Goal: Information Seeking & Learning: Learn about a topic

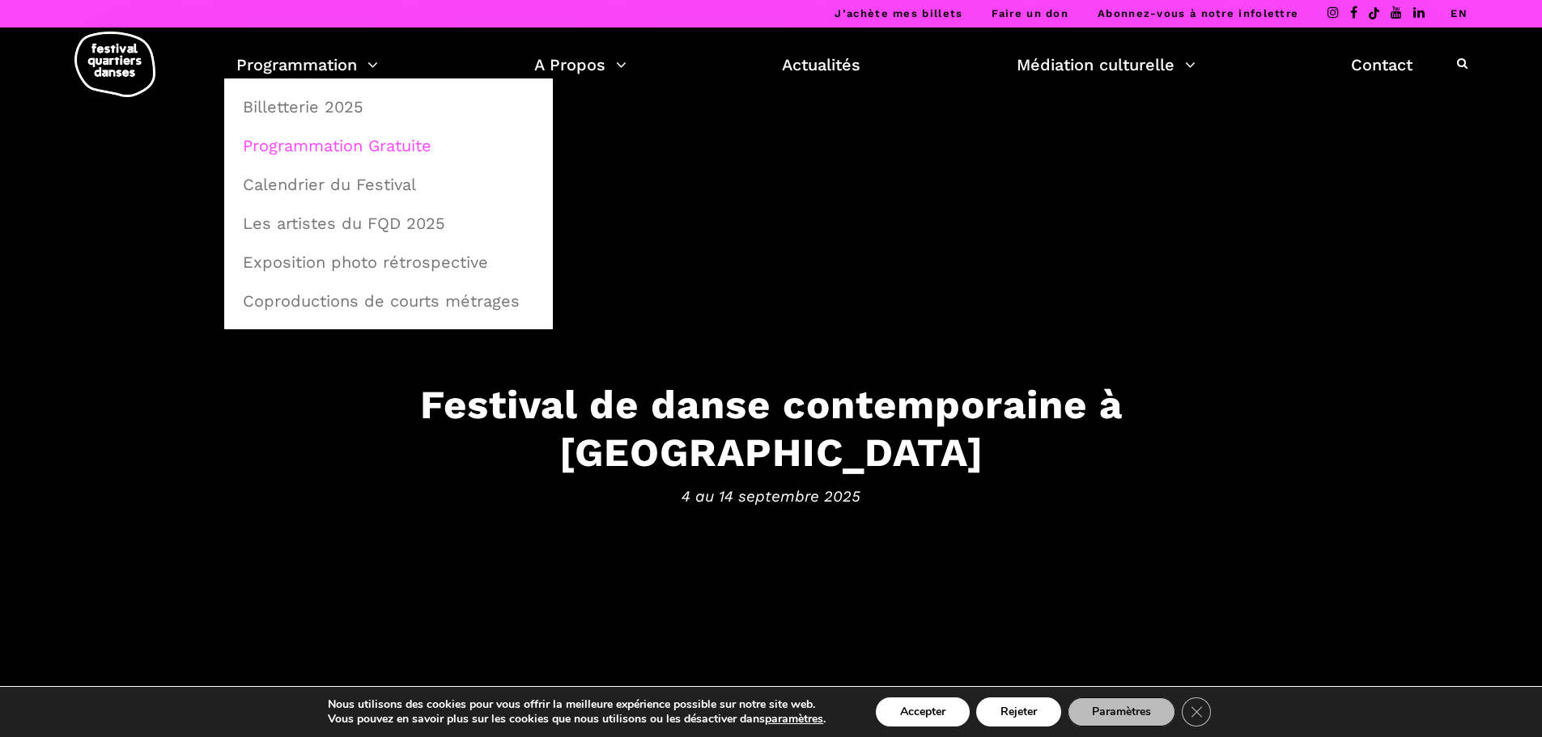
click at [320, 144] on link "Programmation Gratuite" at bounding box center [388, 145] width 311 height 37
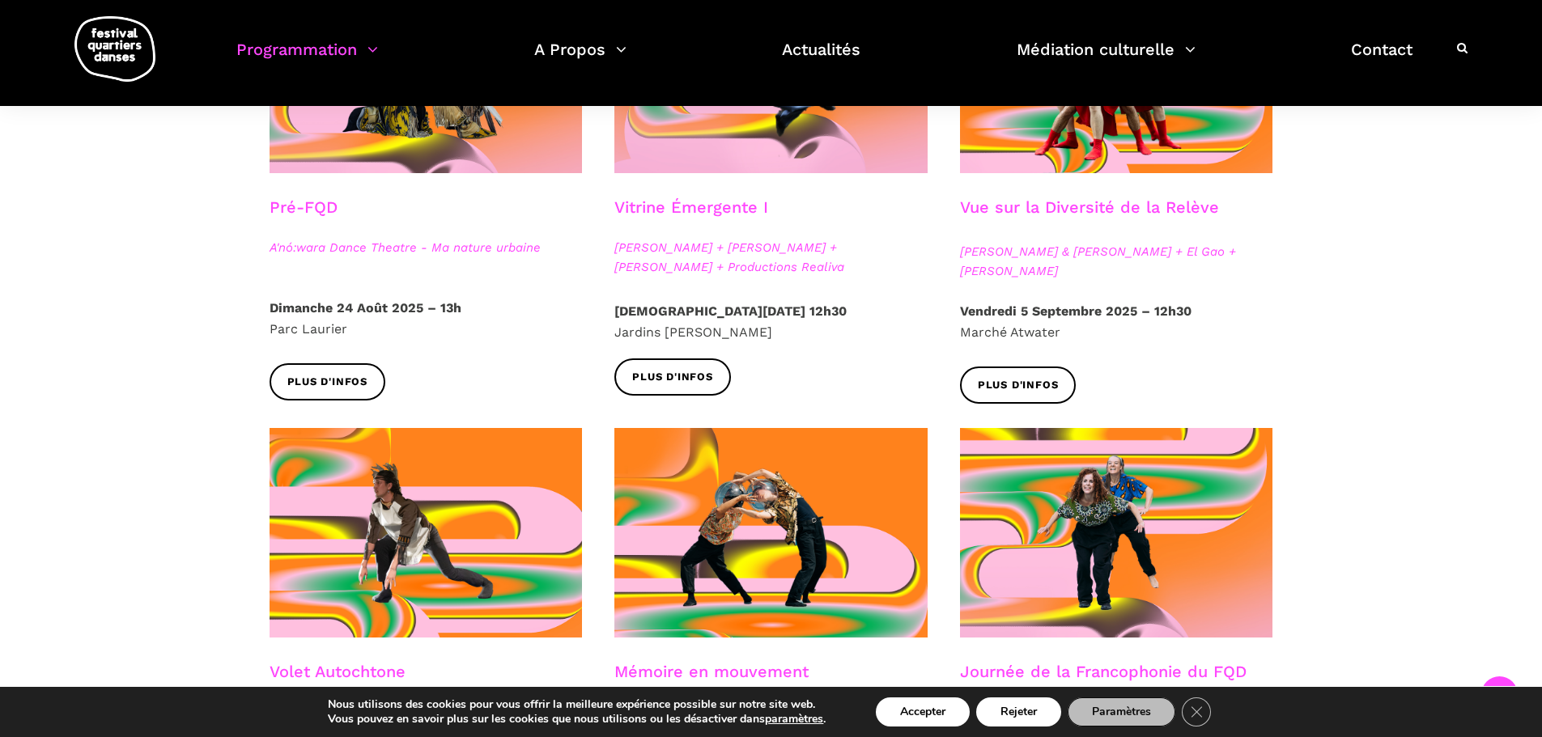
scroll to position [647, 0]
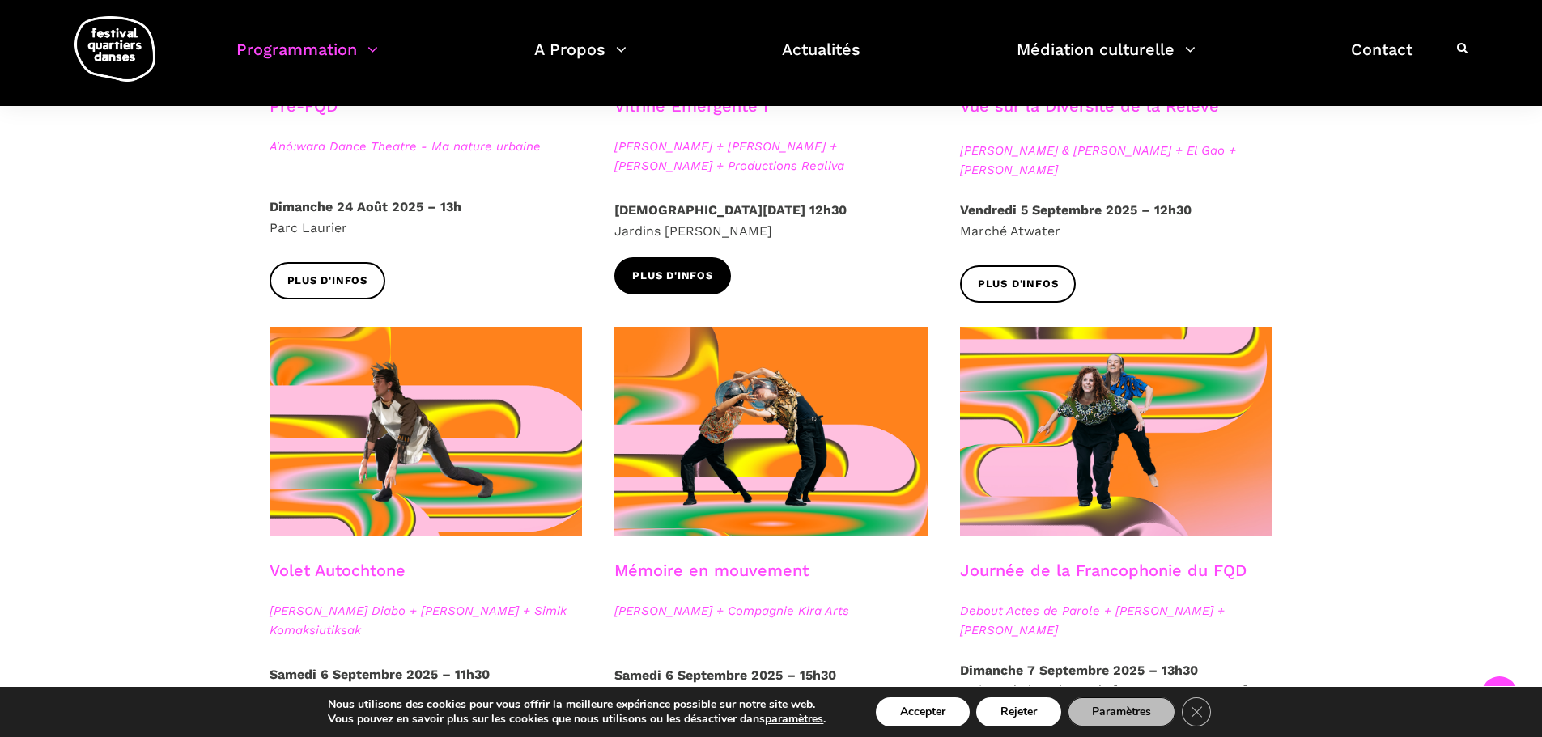
click at [642, 291] on link "Plus d'infos" at bounding box center [672, 275] width 117 height 36
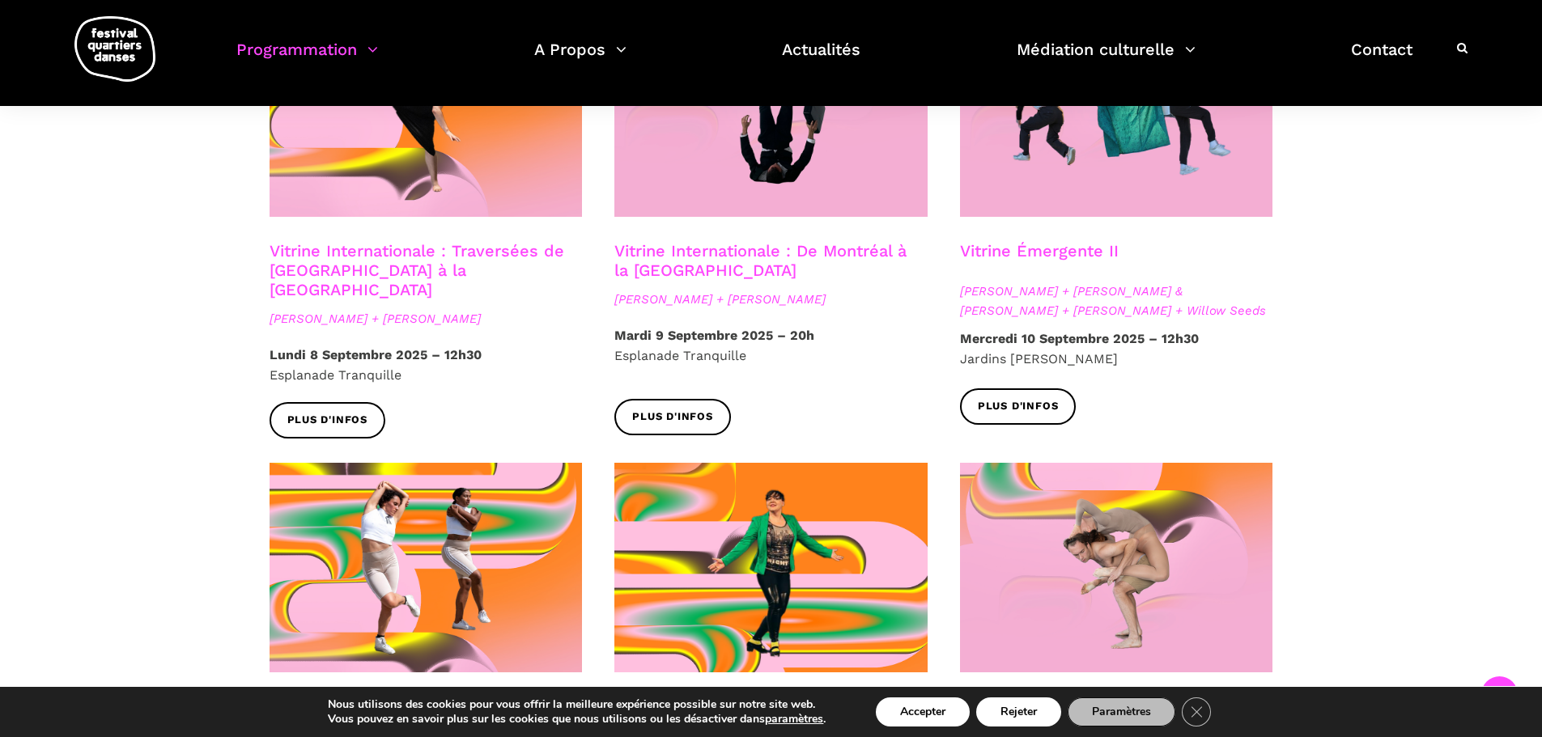
scroll to position [1457, 0]
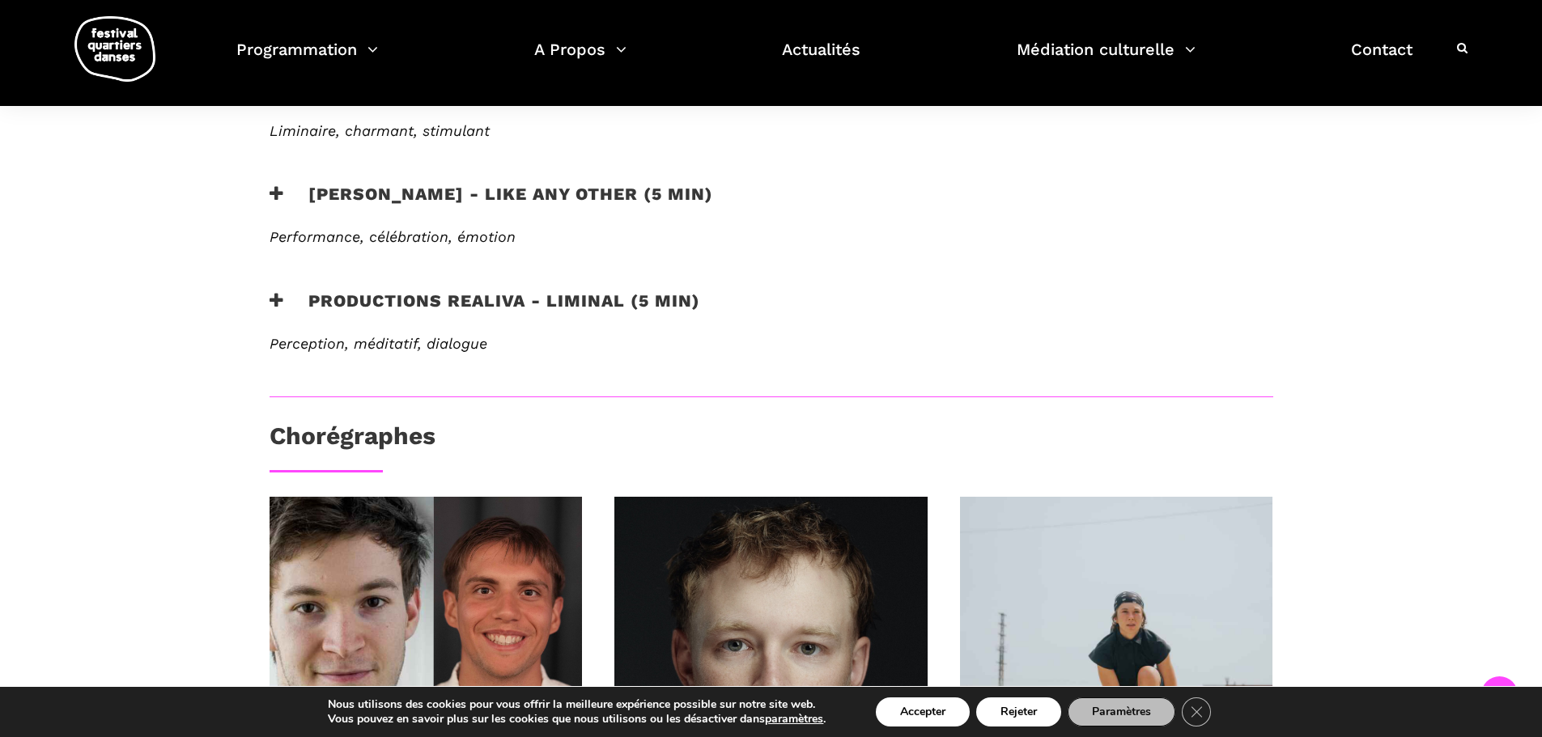
scroll to position [728, 0]
